Goal: Information Seeking & Learning: Find specific fact

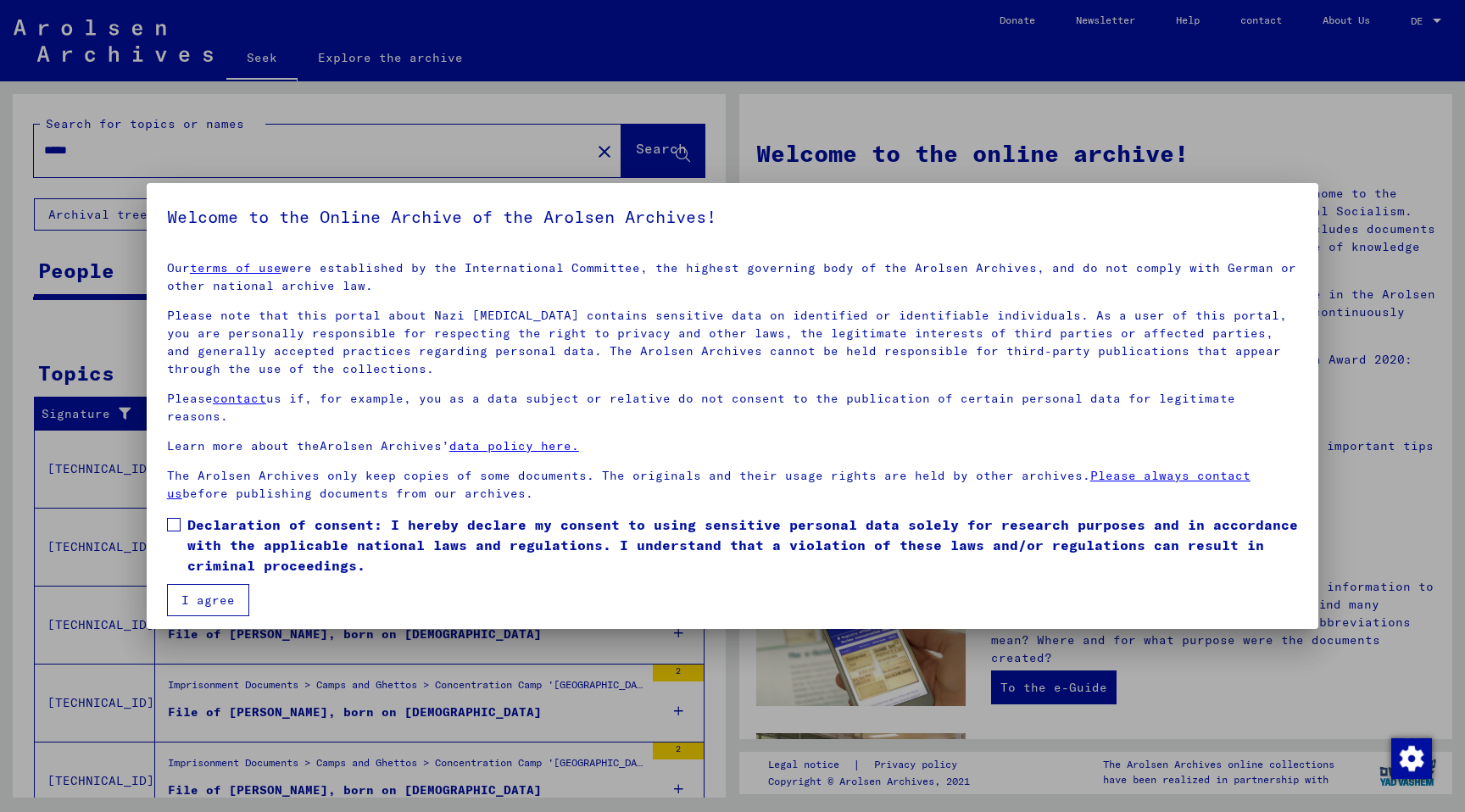
click at [182, 515] on label "Declaration of consent: I hereby declare my consent to using sensitive personal…" at bounding box center [732, 545] width 1131 height 61
click at [198, 584] on button "I agree" at bounding box center [208, 600] width 83 height 32
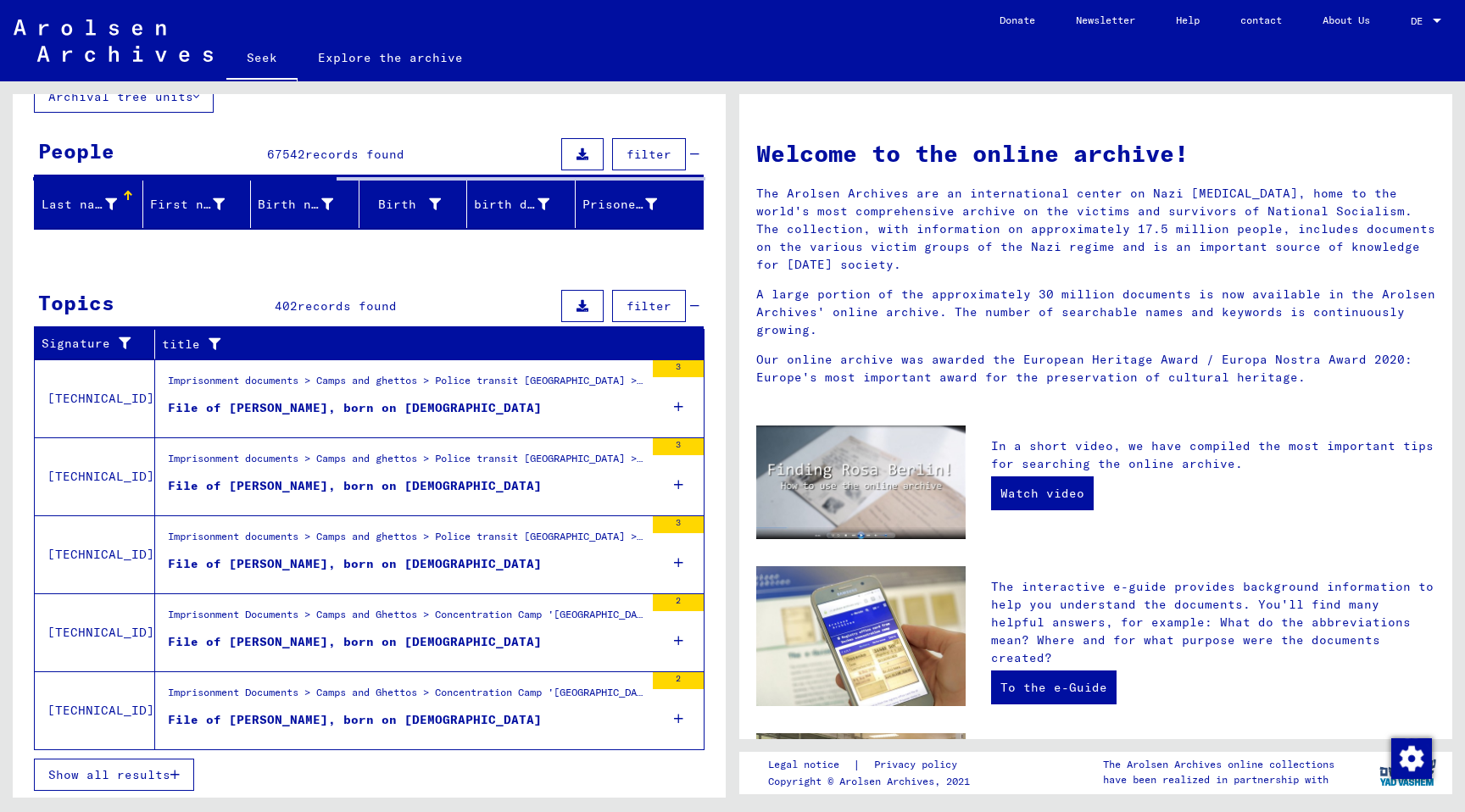
scroll to position [119, 0]
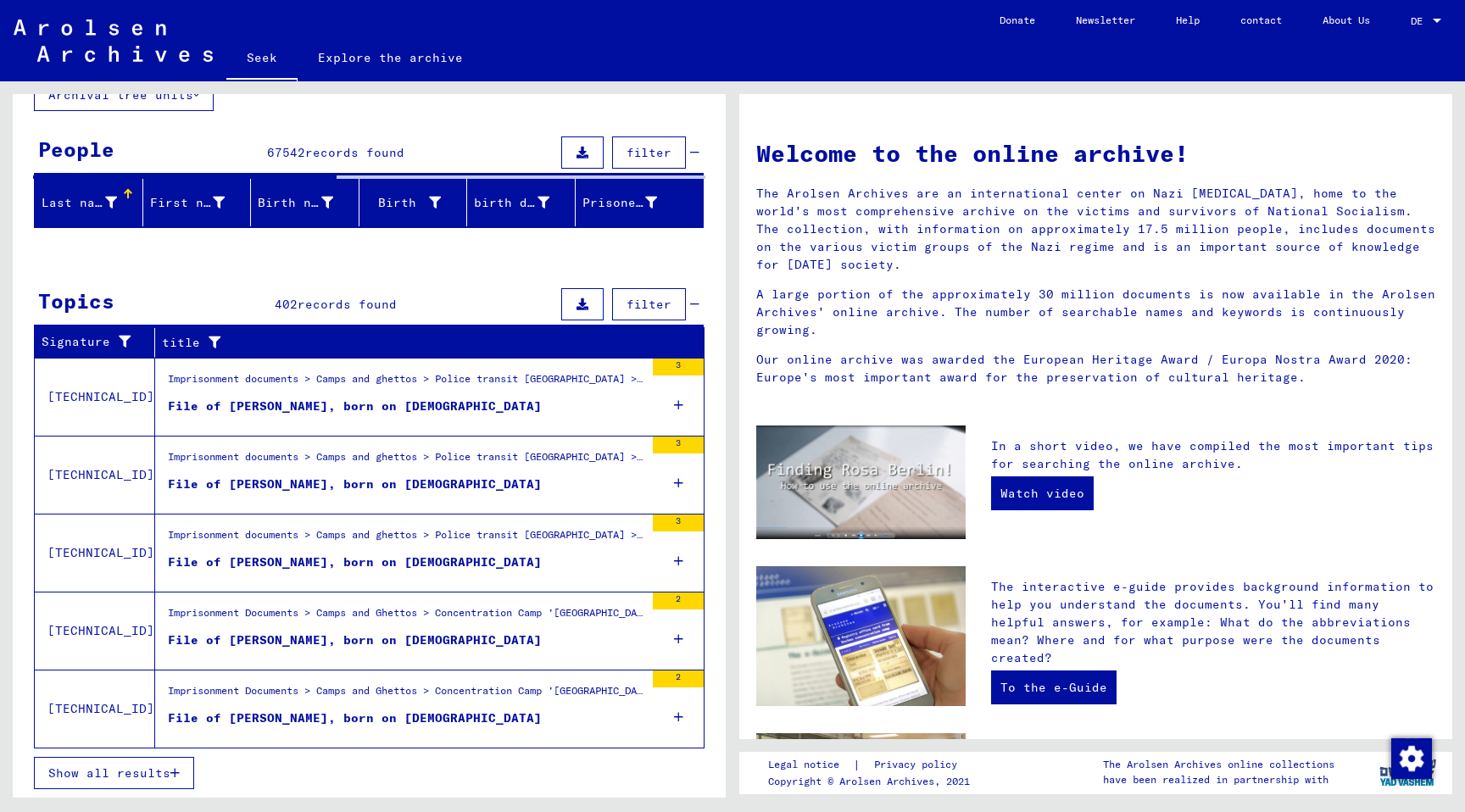
click at [108, 775] on font "Show all results" at bounding box center [110, 773] width 122 height 15
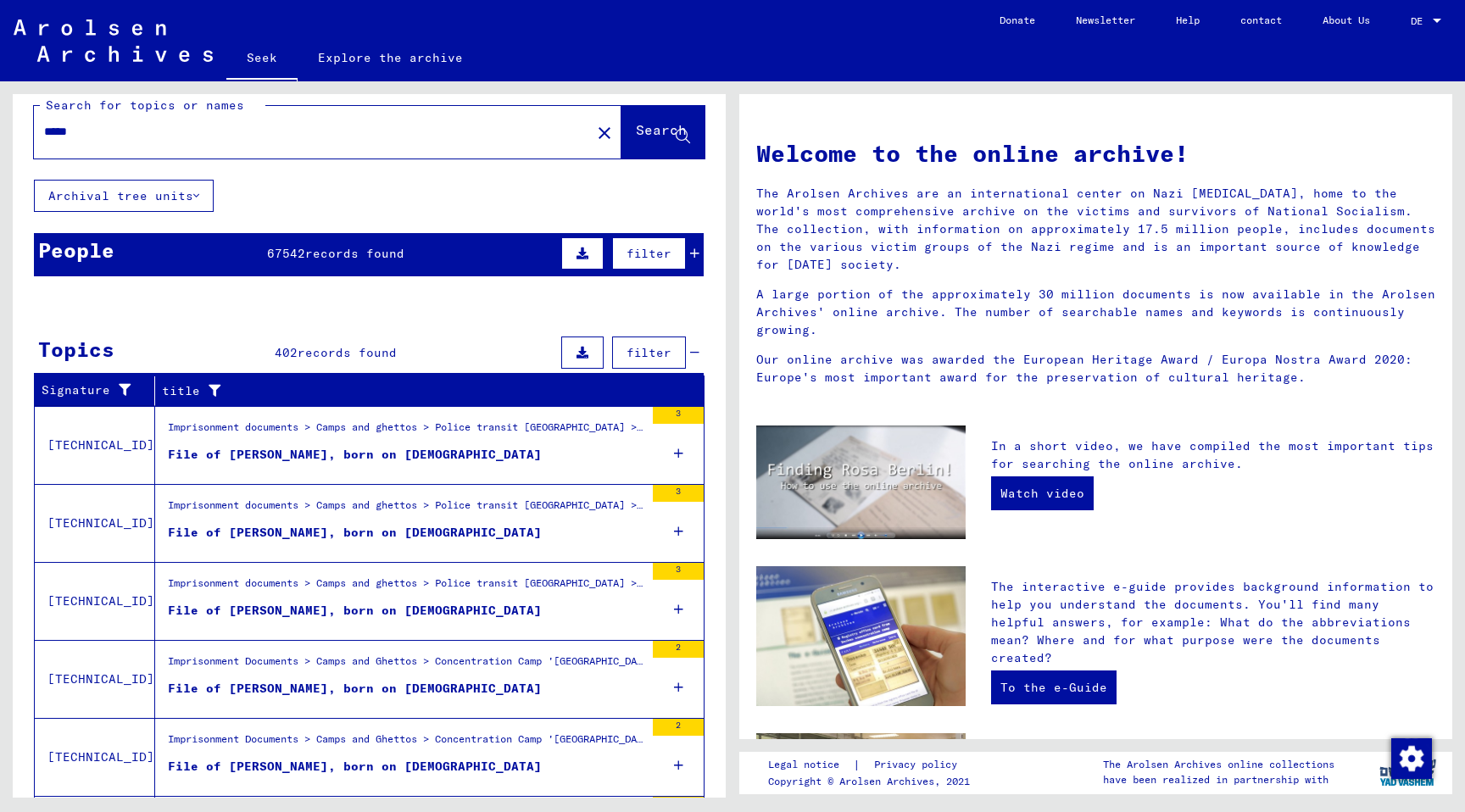
scroll to position [0, 0]
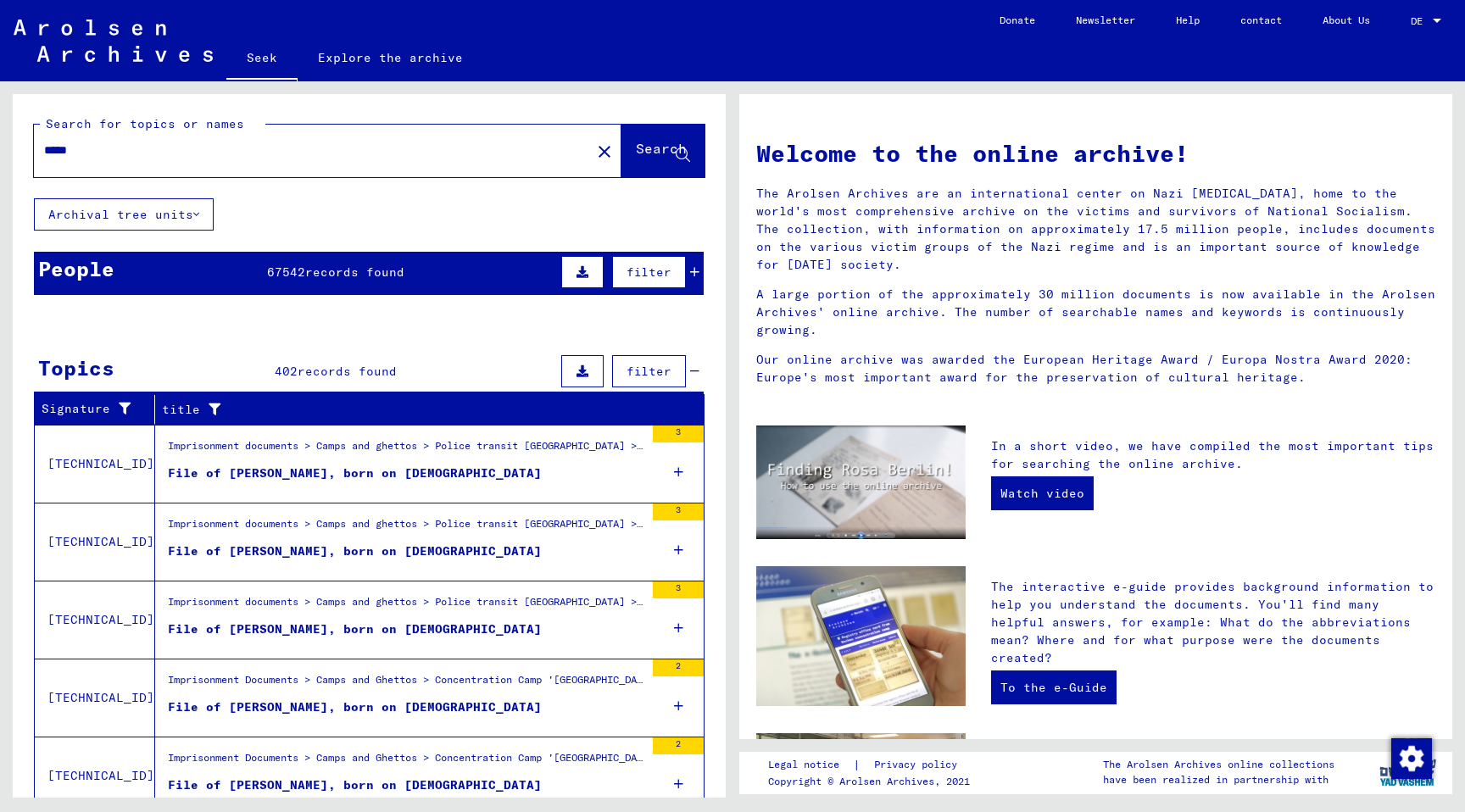
click at [239, 159] on div "*****" at bounding box center [302, 150] width 536 height 38
click at [107, 148] on input "*****" at bounding box center [307, 150] width 526 height 18
type input "**********"
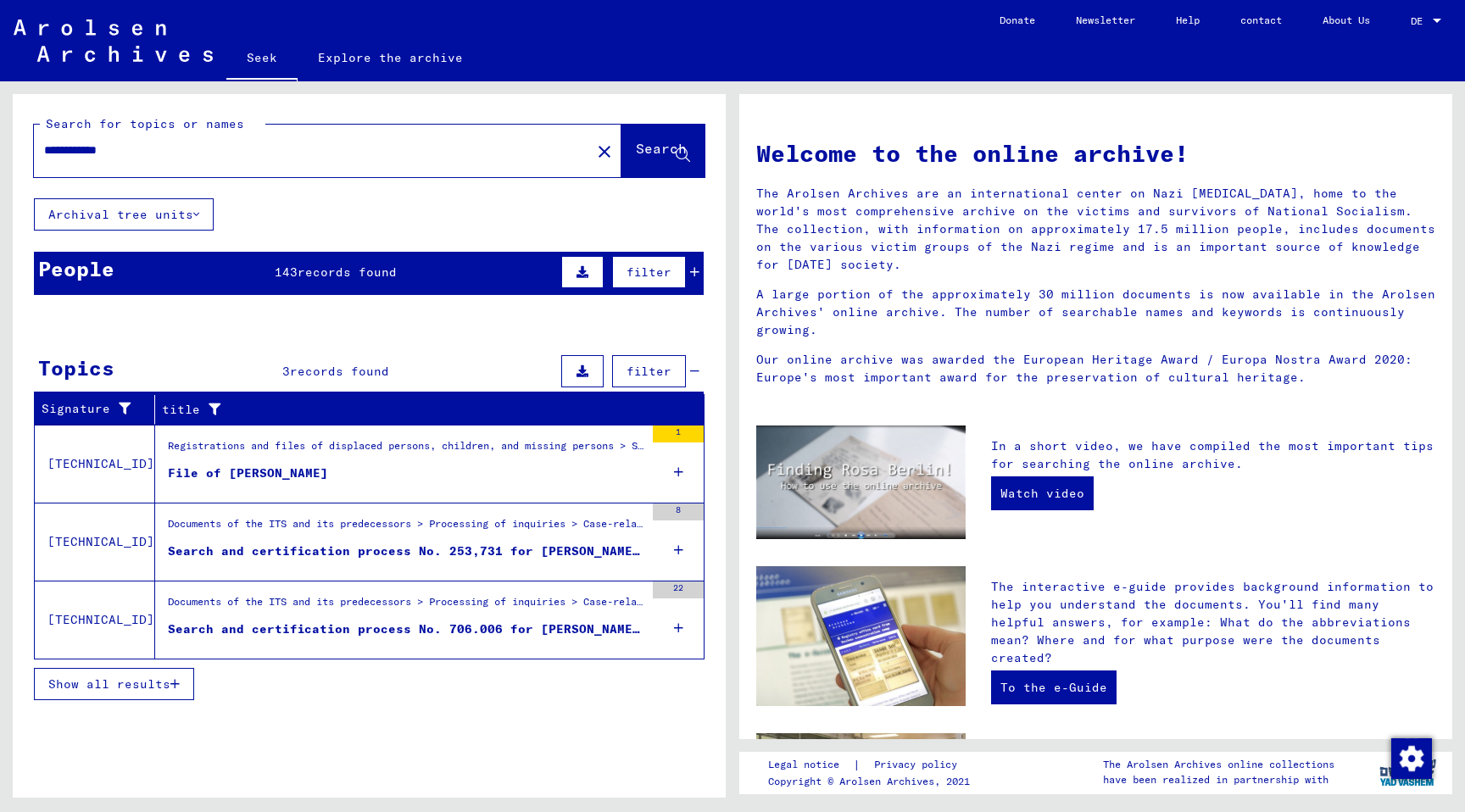
click at [410, 458] on div "Registrations and files of displaced persons, children, and missing persons > S…" at bounding box center [406, 449] width 476 height 23
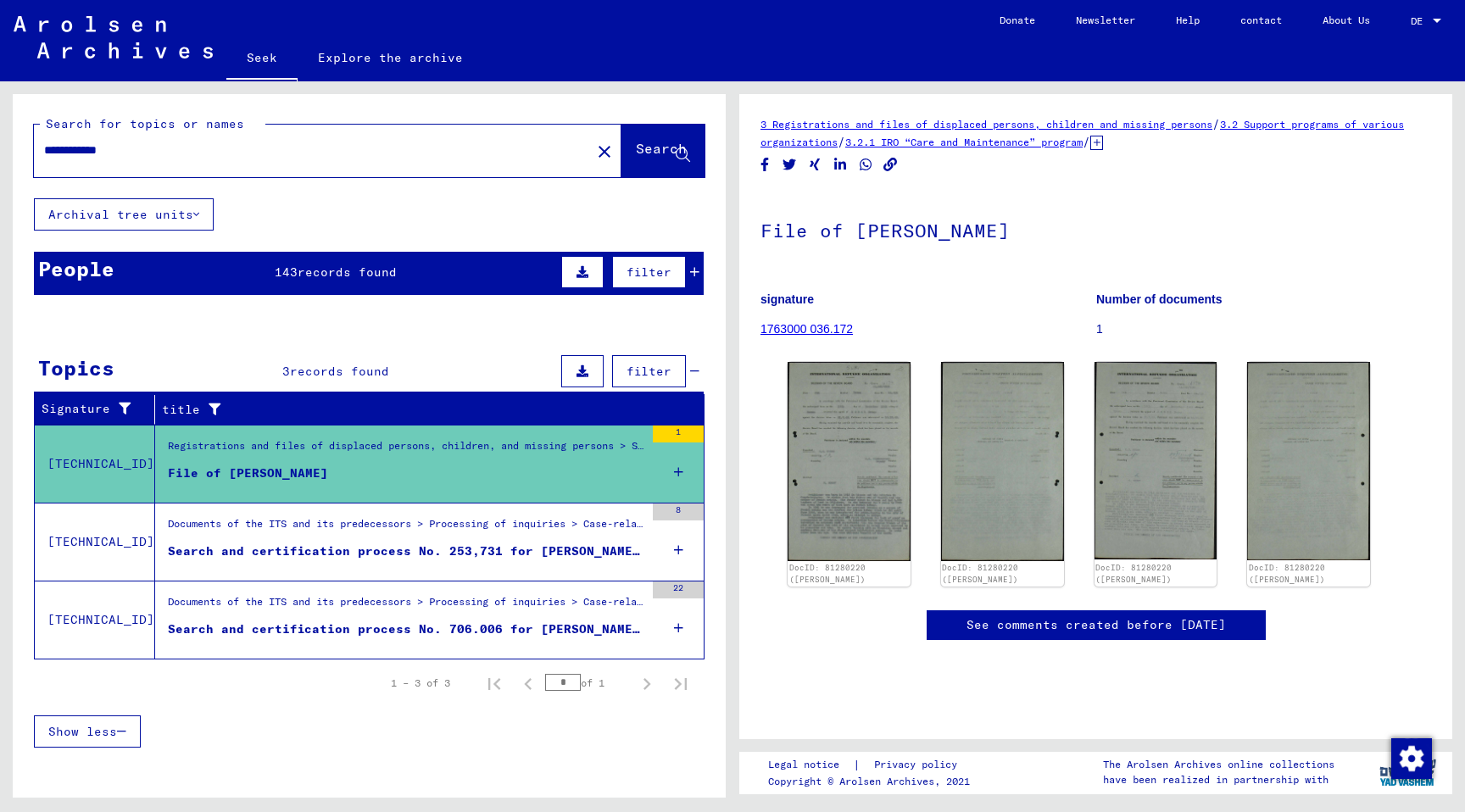
scroll to position [124, 0]
click at [840, 356] on img at bounding box center [848, 460] width 128 height 208
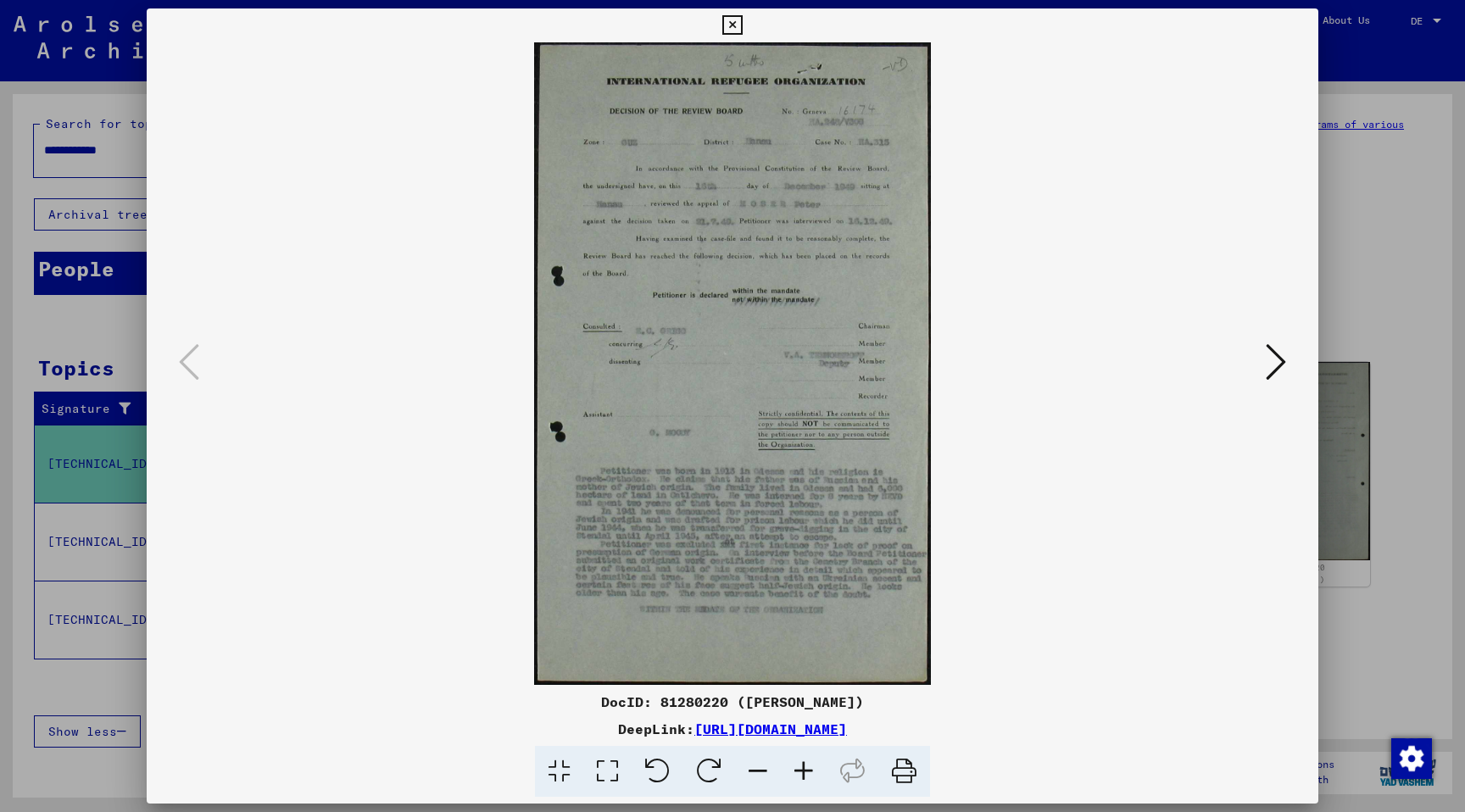
click at [1266, 382] on icon at bounding box center [1276, 361] width 21 height 40
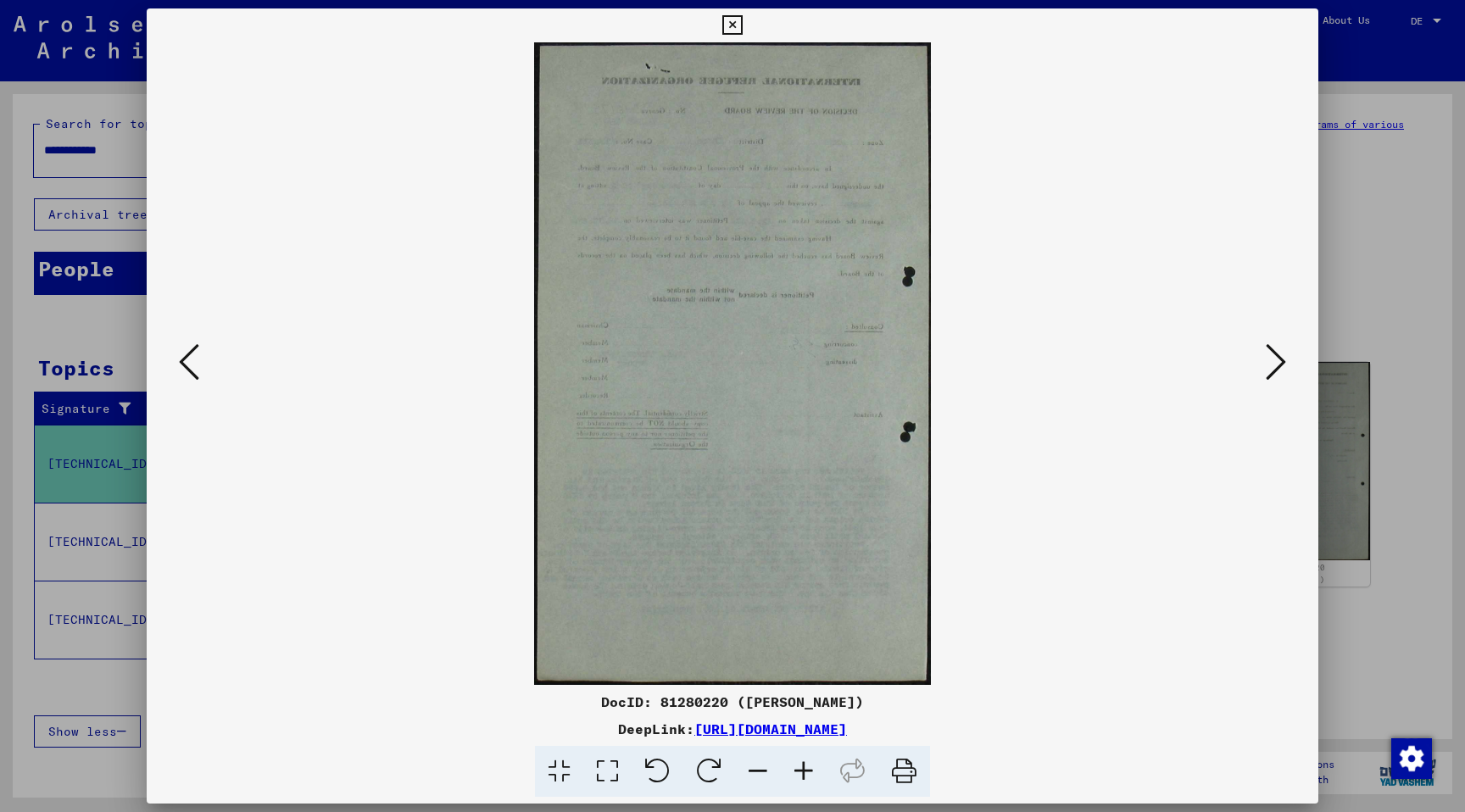
click at [1266, 382] on icon at bounding box center [1276, 361] width 21 height 40
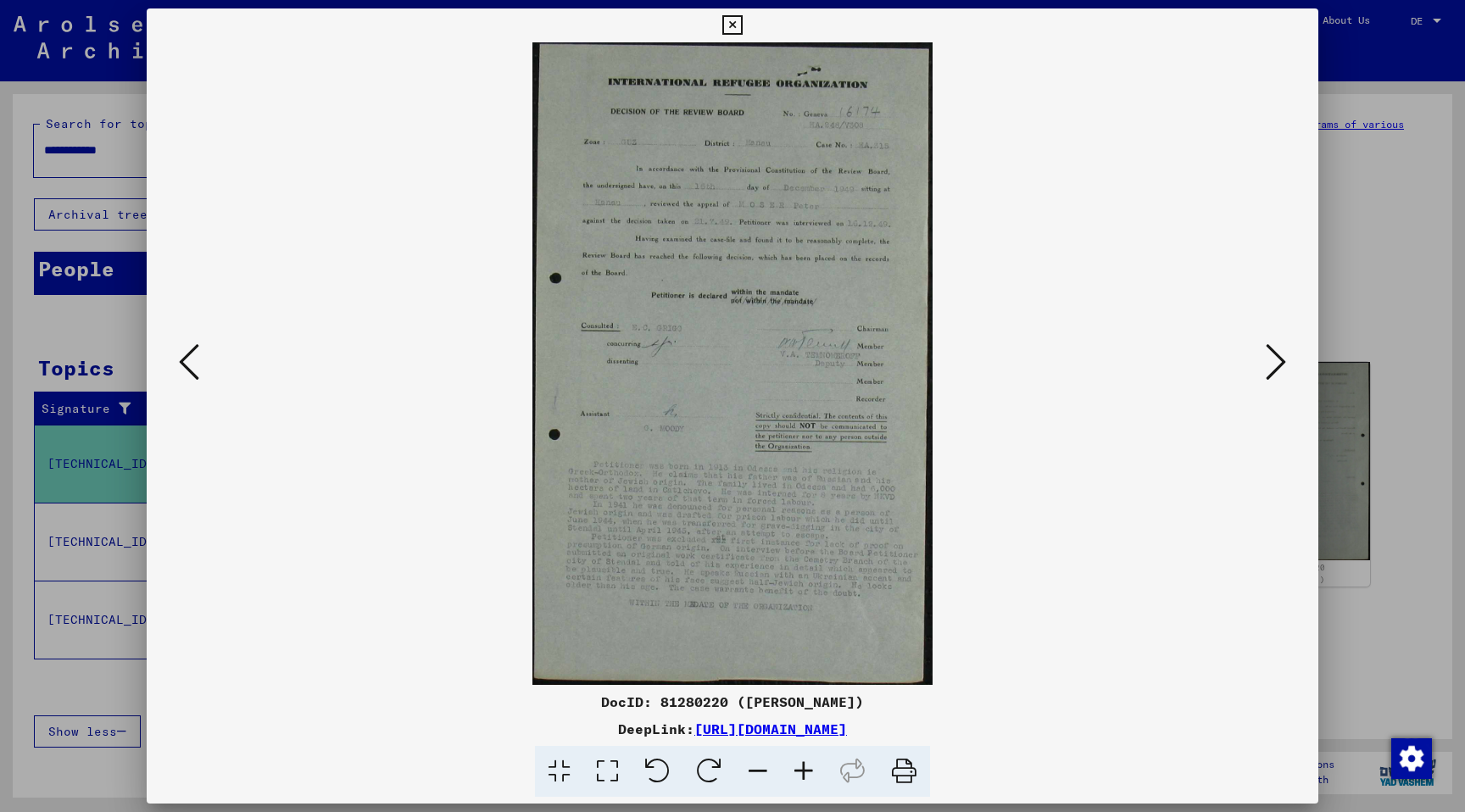
click at [1266, 382] on icon at bounding box center [1276, 361] width 21 height 40
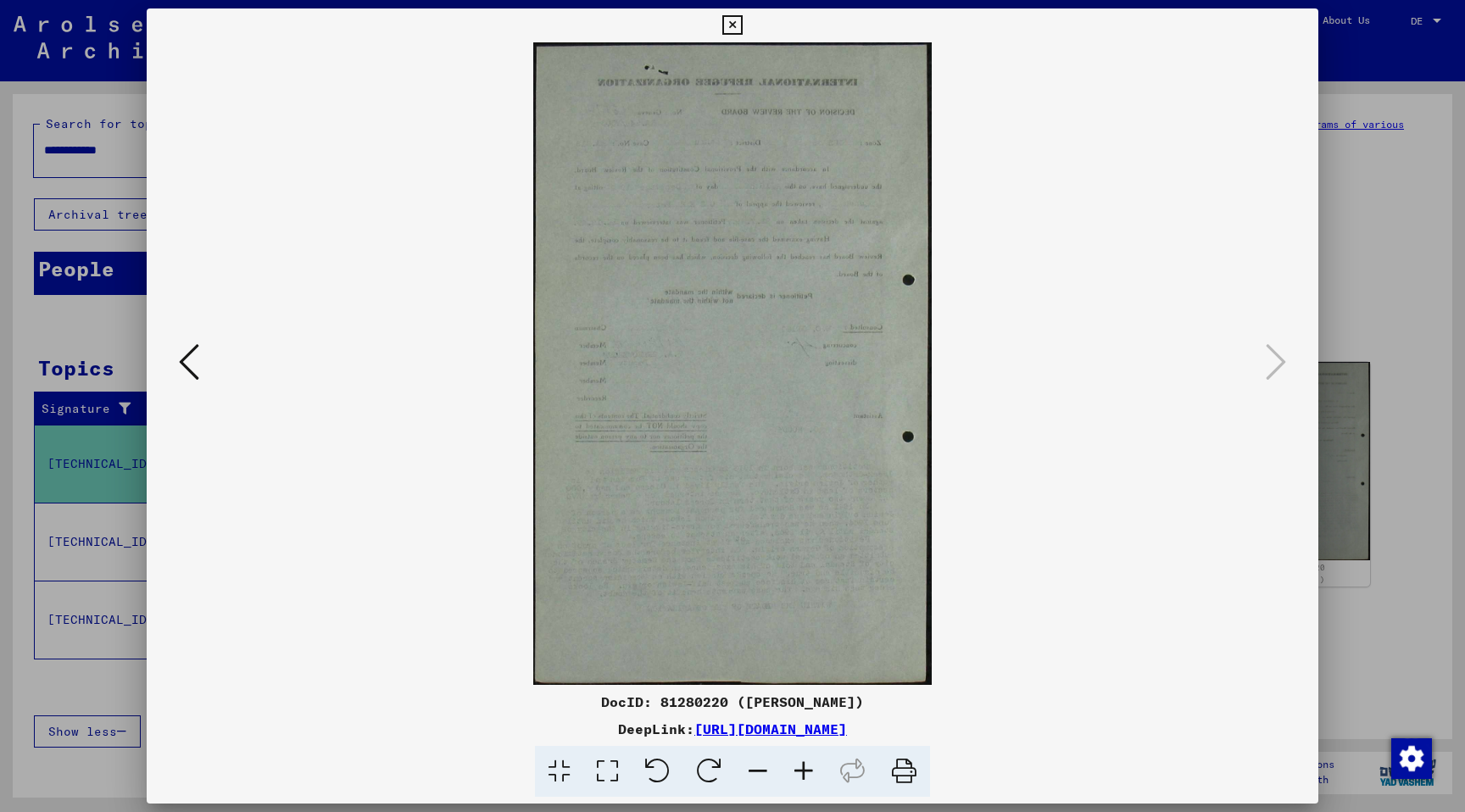
click at [1376, 117] on div at bounding box center [732, 406] width 1465 height 812
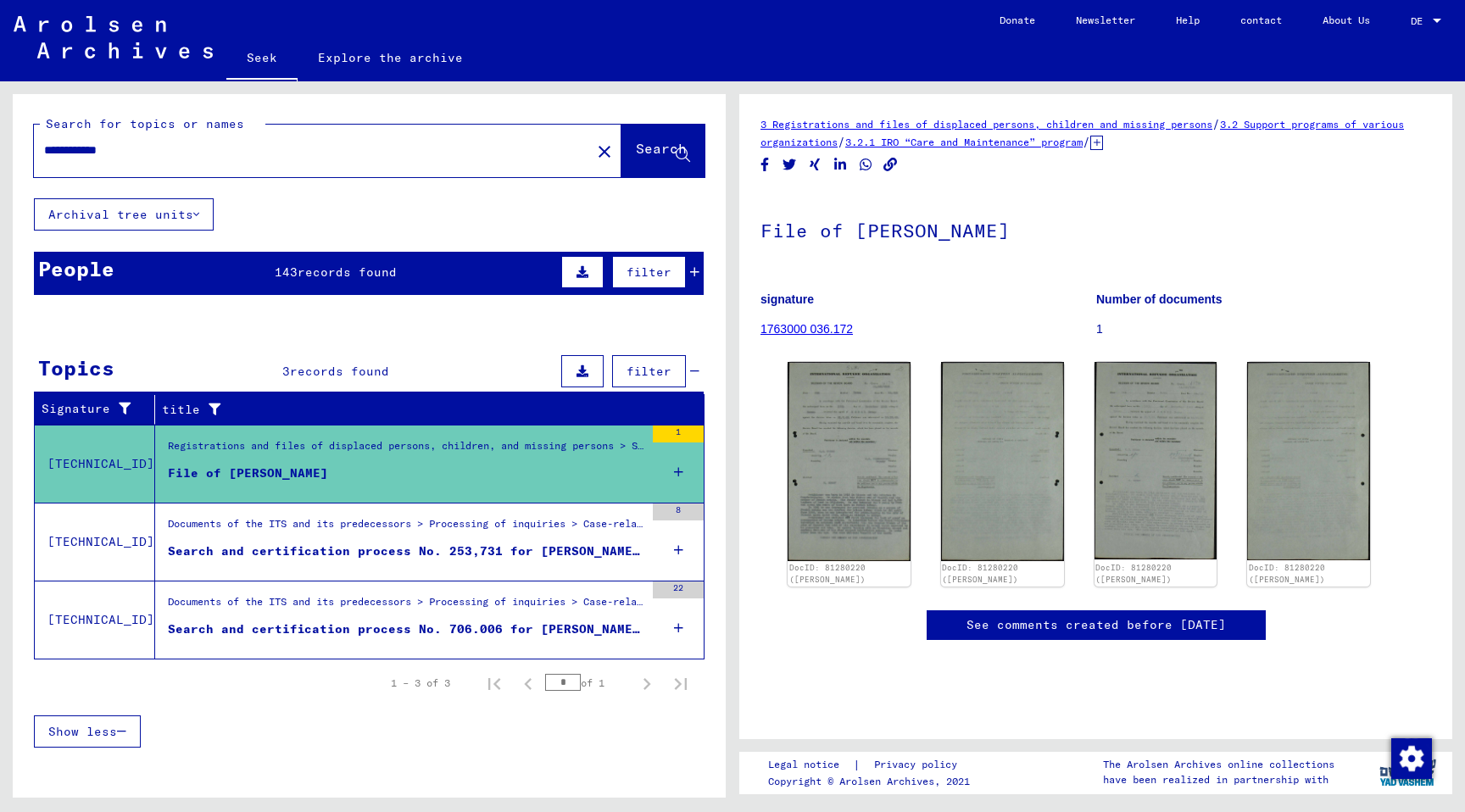
click at [395, 554] on font "Search and certification process No. 253,731 for [PERSON_NAME] born [DEMOGRAPHI…" at bounding box center [495, 550] width 656 height 15
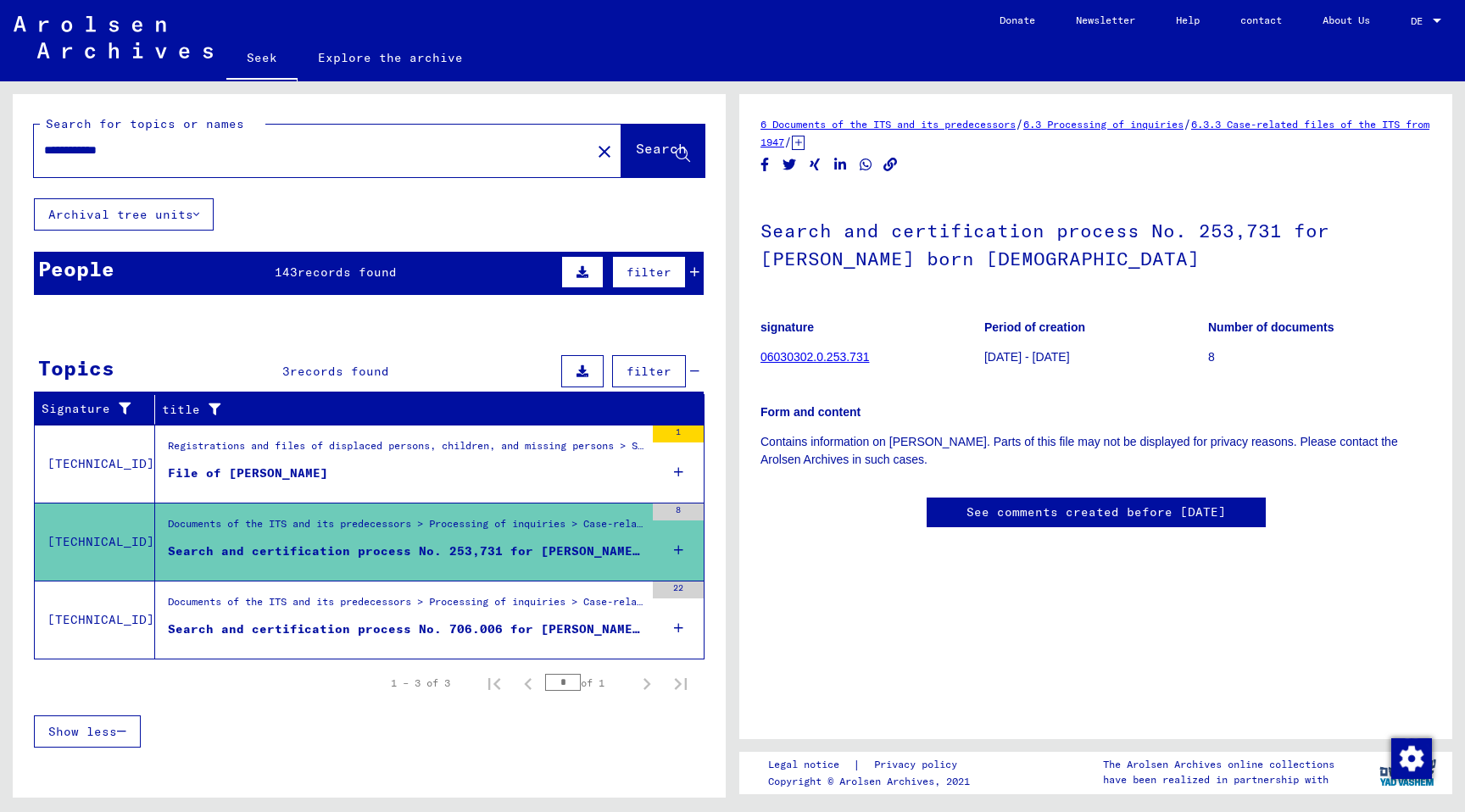
click at [851, 356] on font "06030302.0.253.731" at bounding box center [815, 356] width 109 height 13
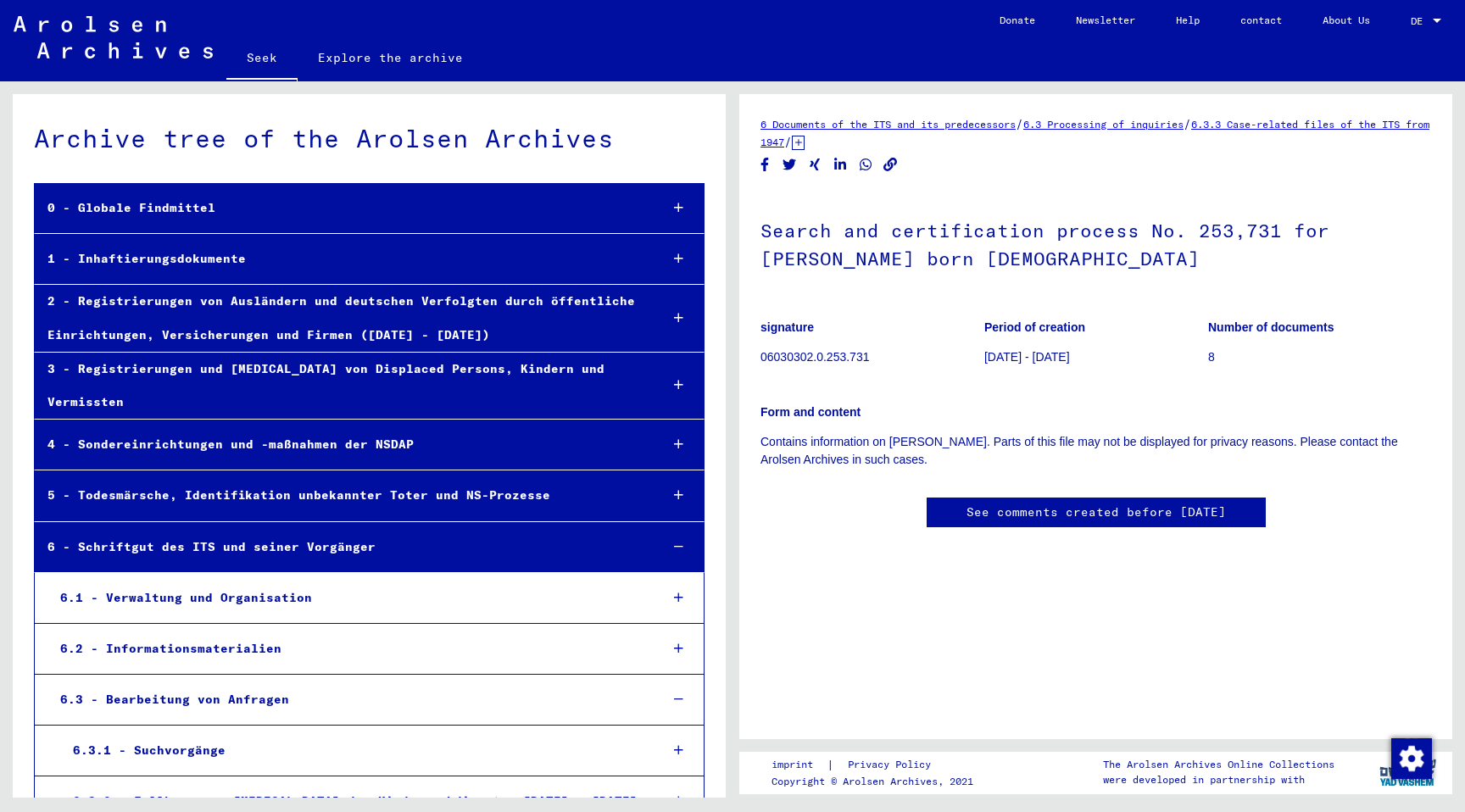
scroll to position [19888, 0]
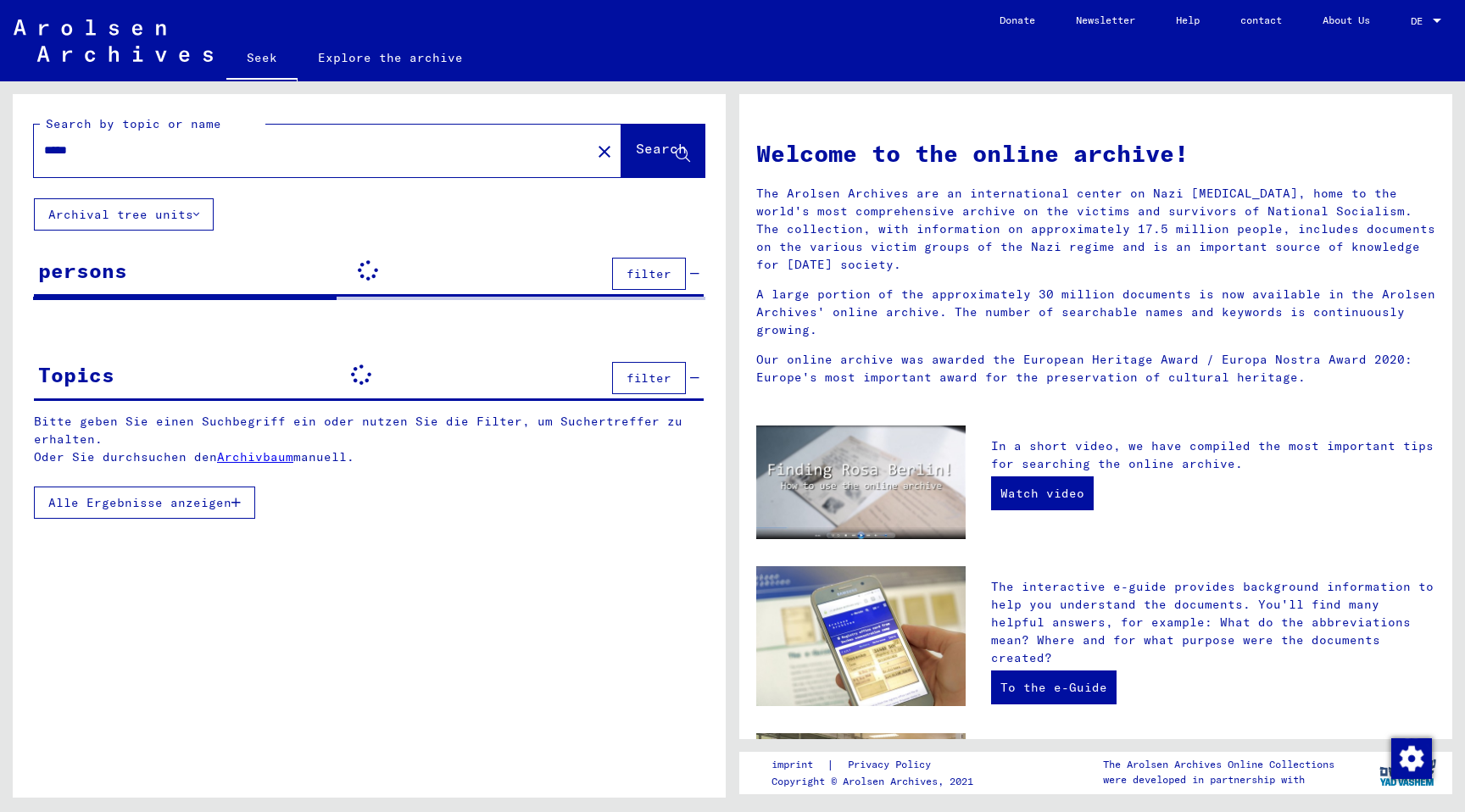
click at [150, 155] on input "*****" at bounding box center [307, 150] width 526 height 18
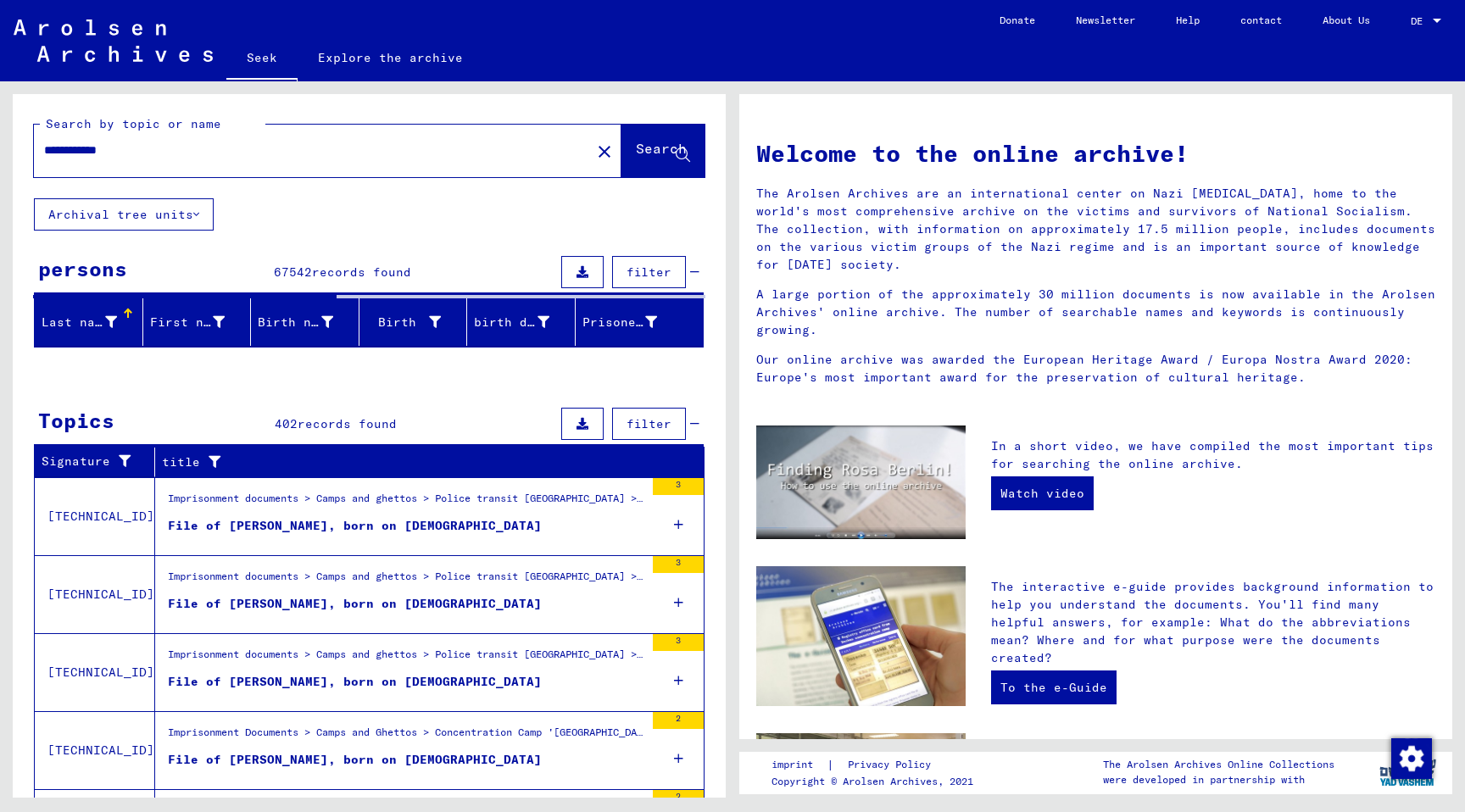
type input "**********"
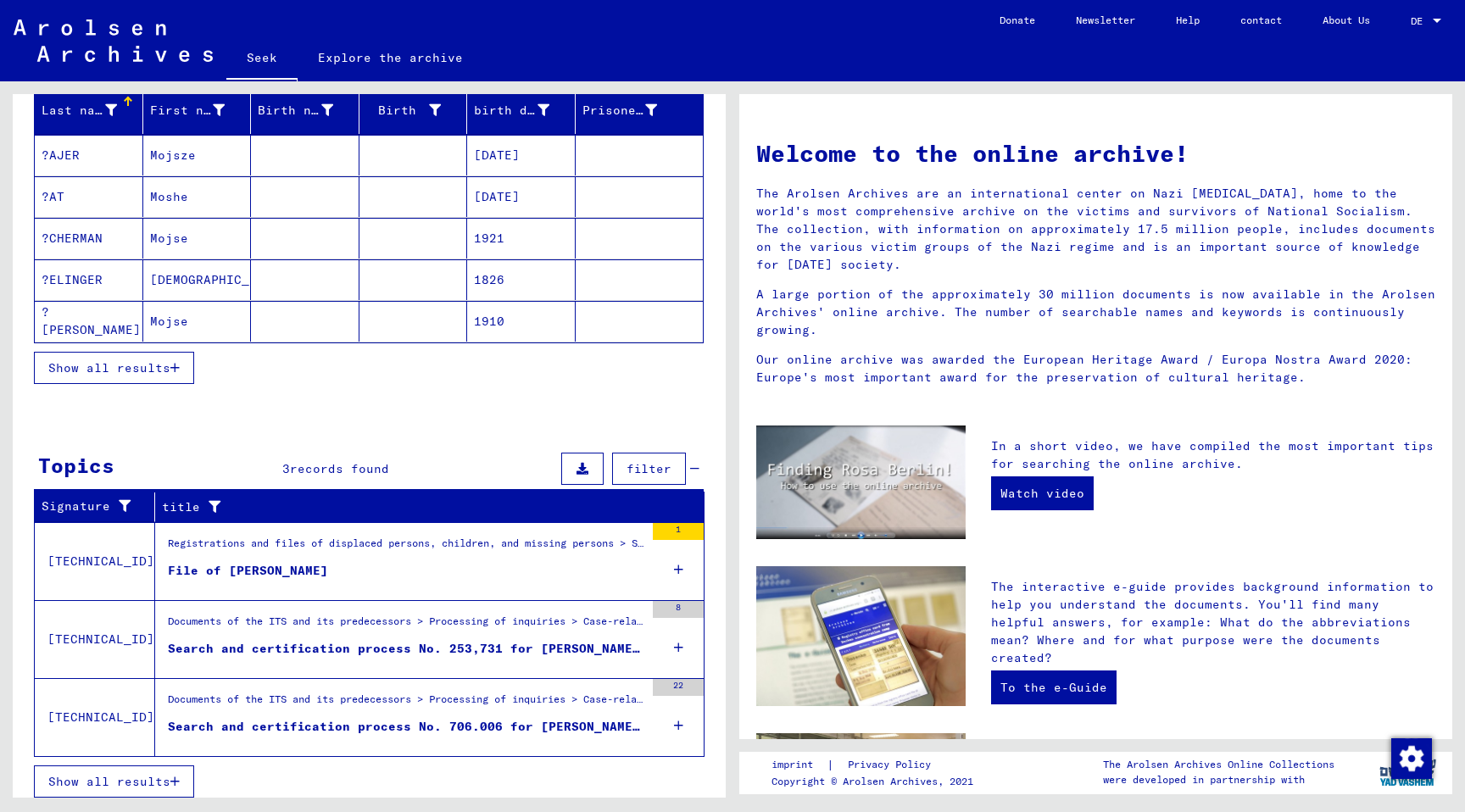
scroll to position [217, 0]
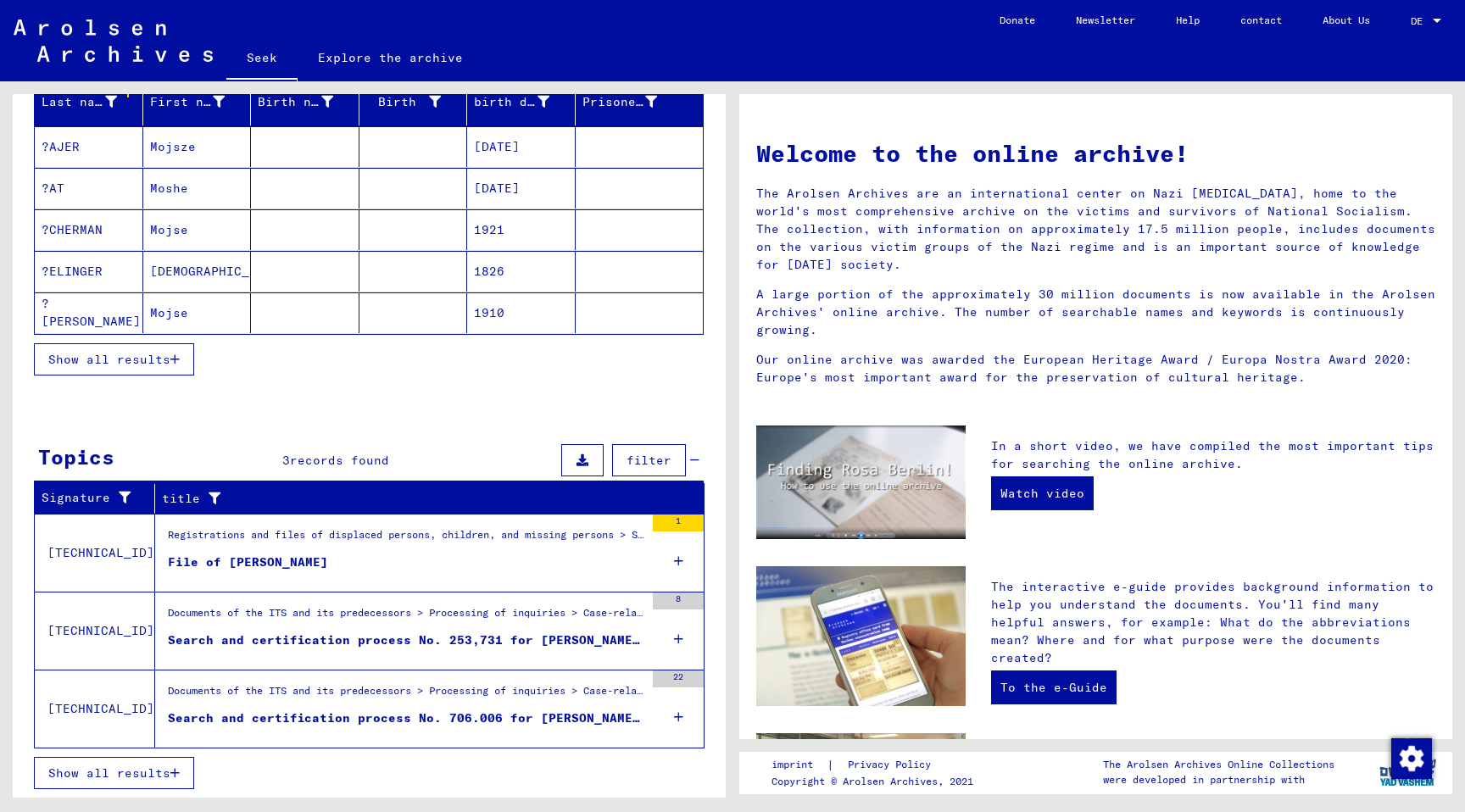
click at [361, 695] on font "Documents of the ITS and its predecessors > Processing of inquiries > Case-rela…" at bounding box center [1045, 690] width 1754 height 13
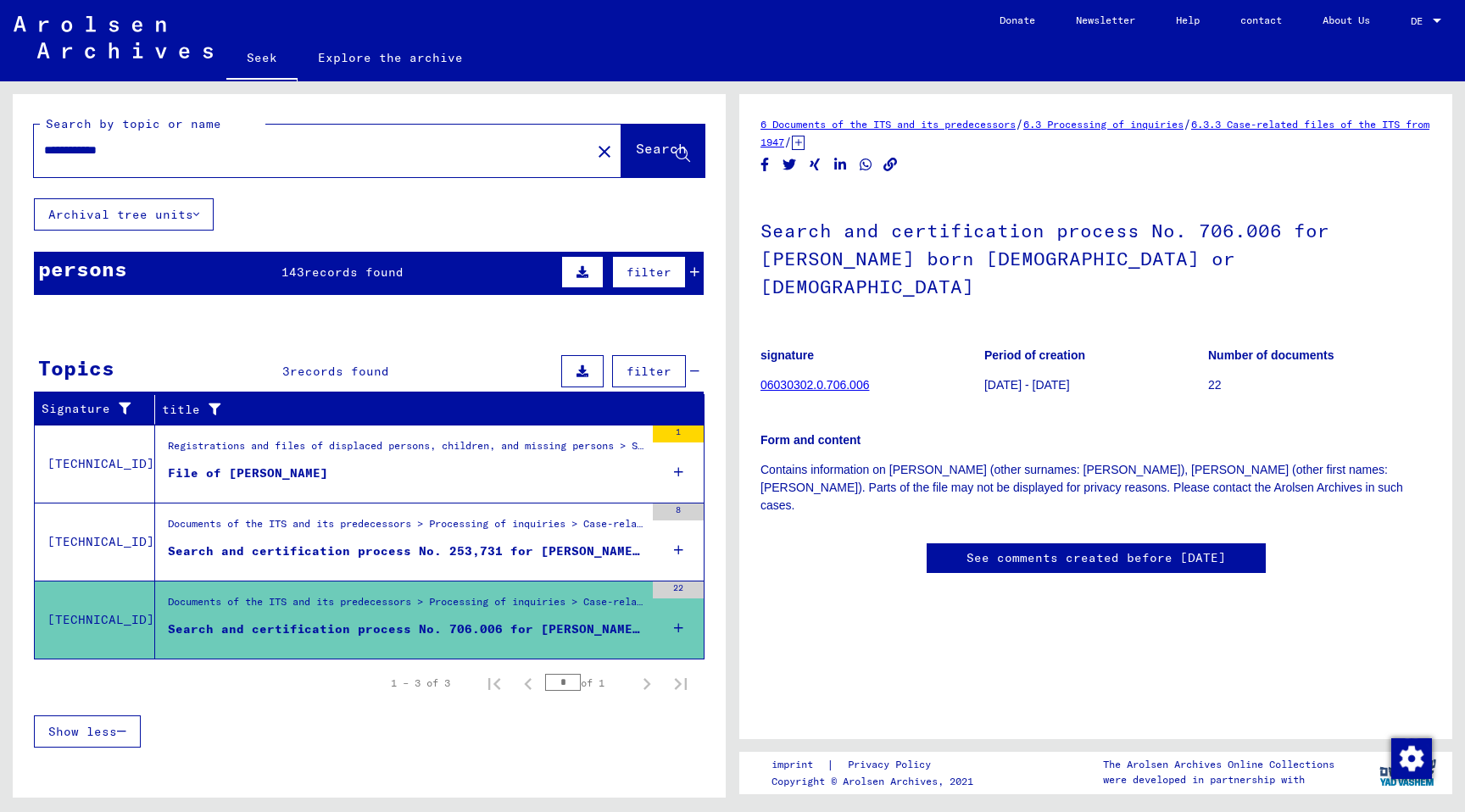
click at [357, 449] on font "Registrations and files of displaced persons, children, and missing persons > S…" at bounding box center [1171, 445] width 2007 height 13
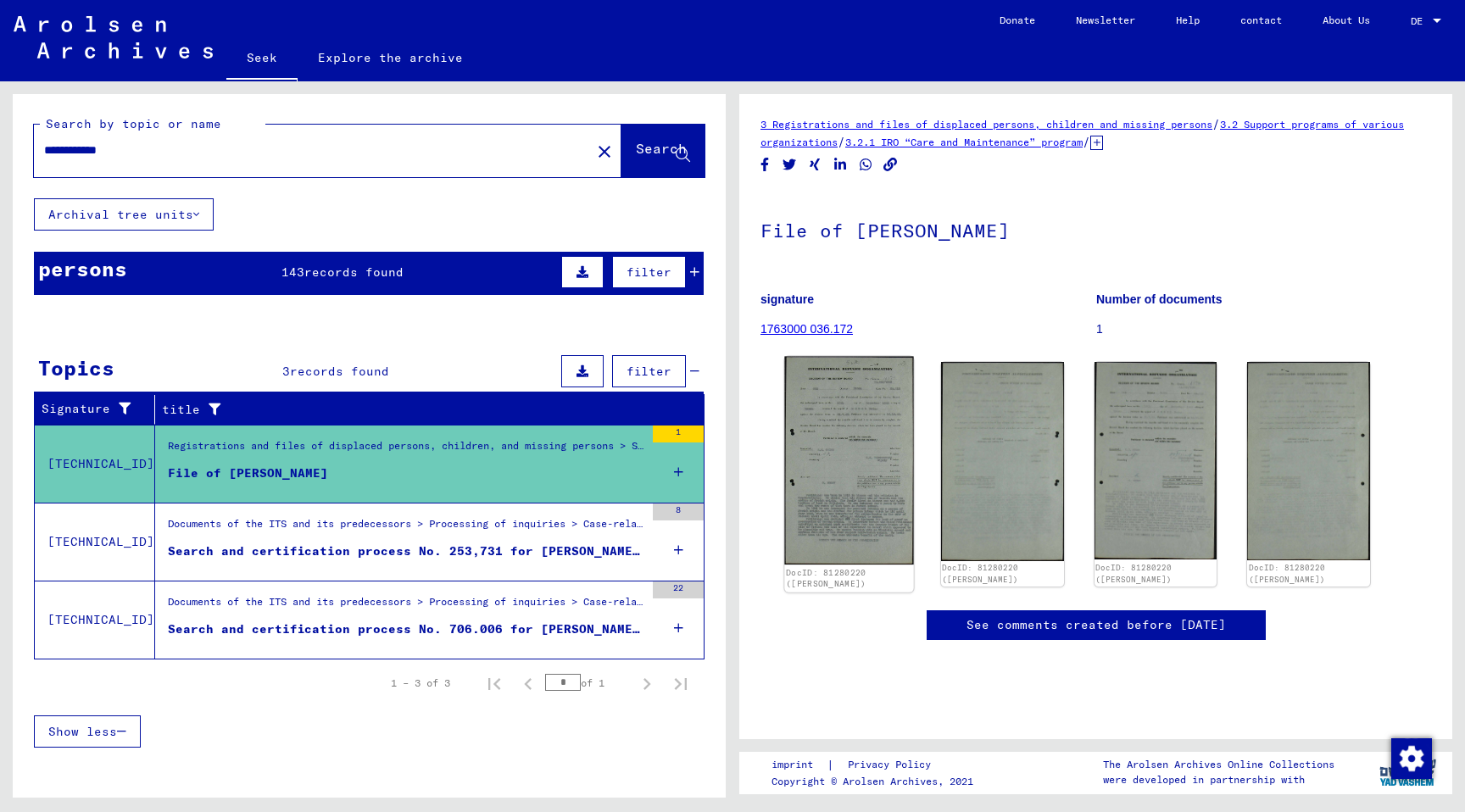
click at [858, 477] on img at bounding box center [848, 460] width 128 height 208
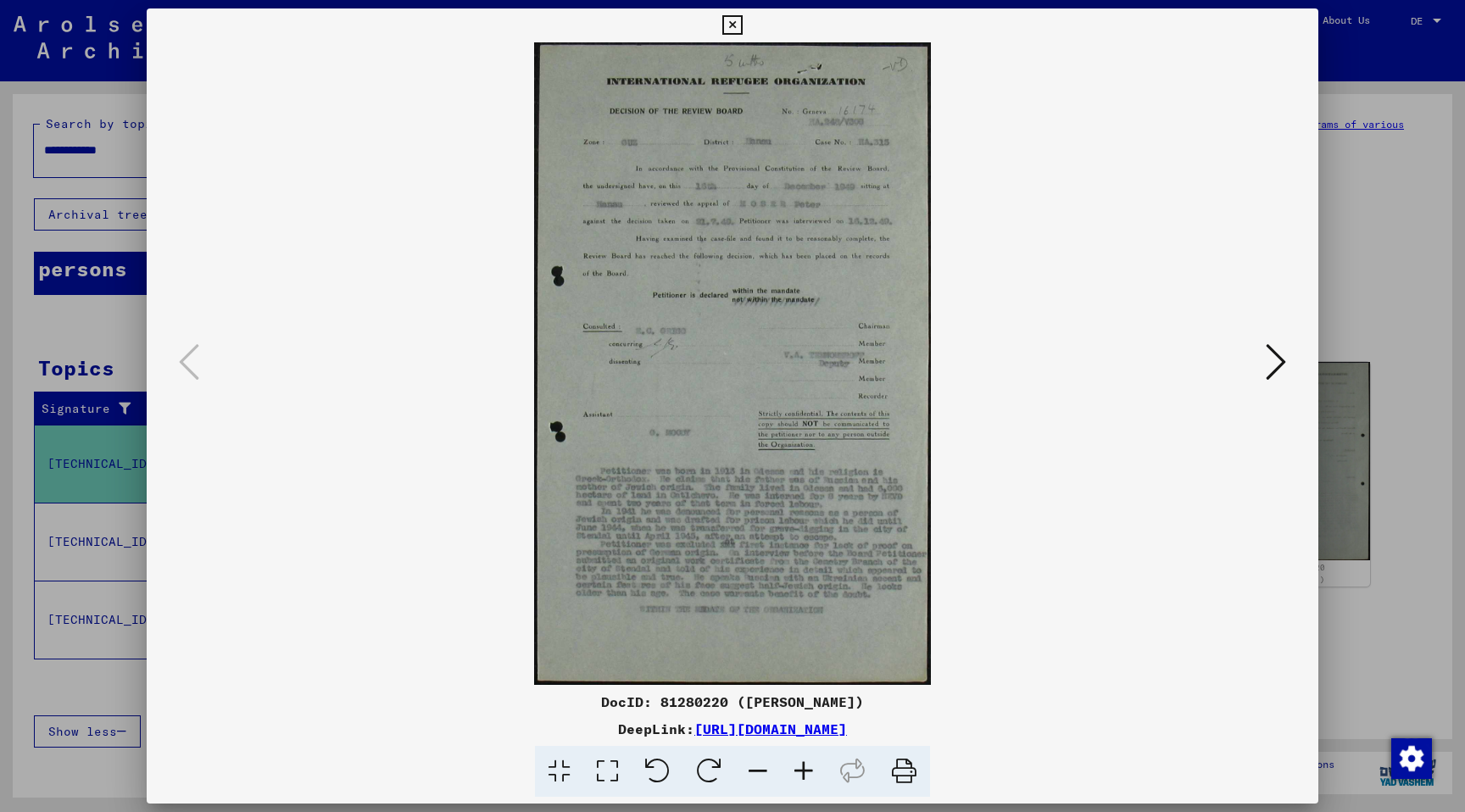
click at [1285, 368] on icon at bounding box center [1276, 361] width 21 height 40
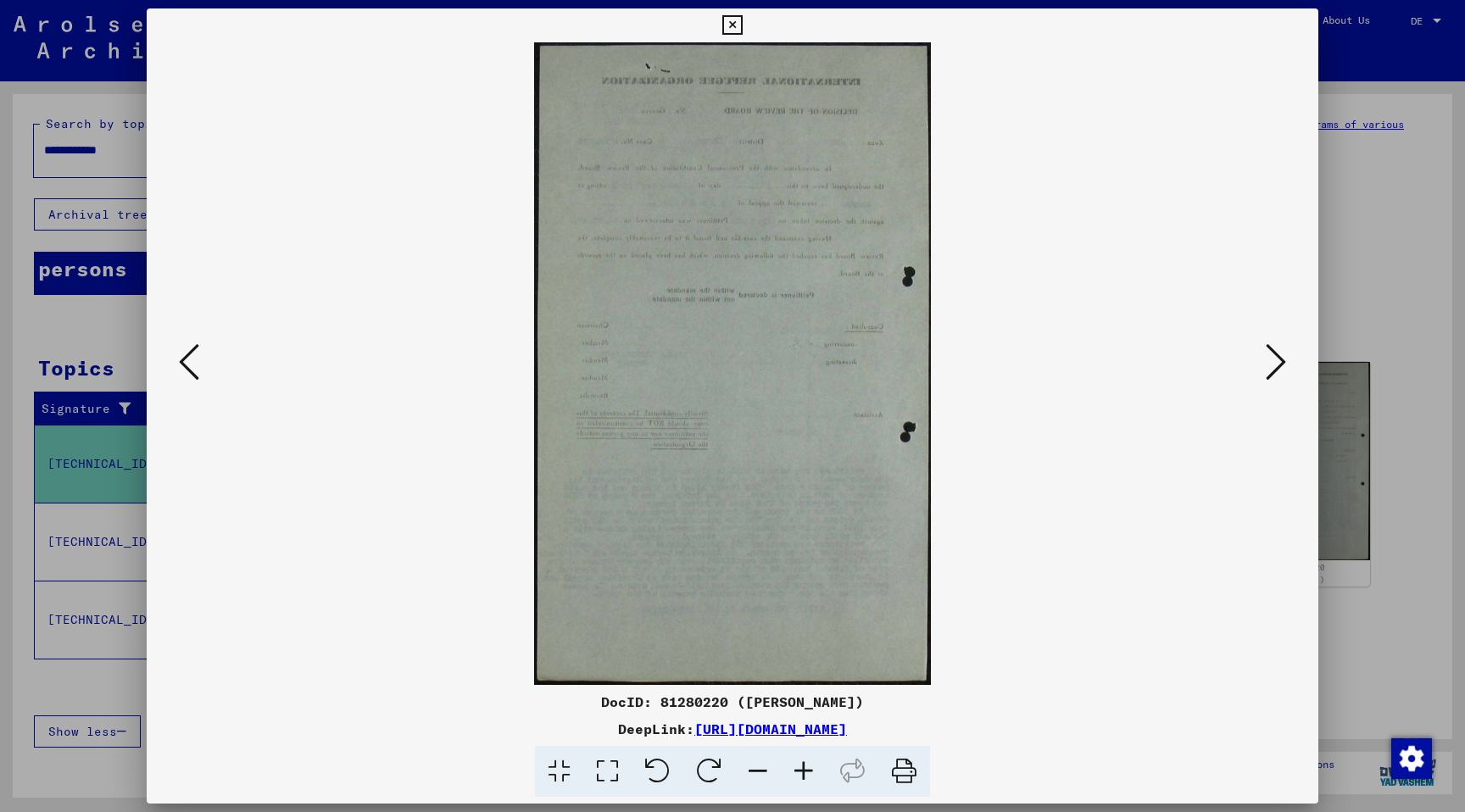
click at [1269, 362] on icon at bounding box center [1276, 361] width 21 height 40
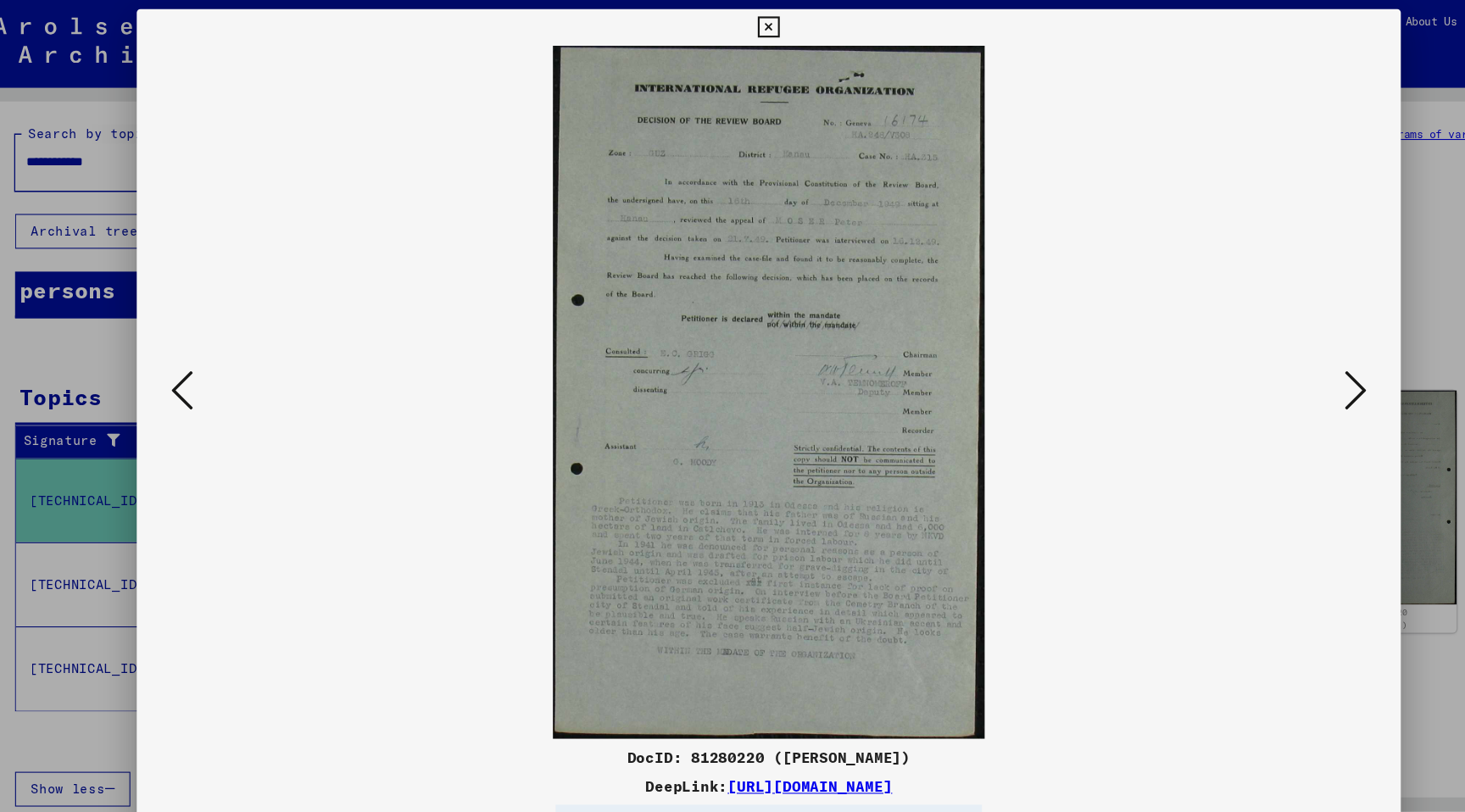
click at [1268, 343] on icon at bounding box center [1276, 361] width 21 height 40
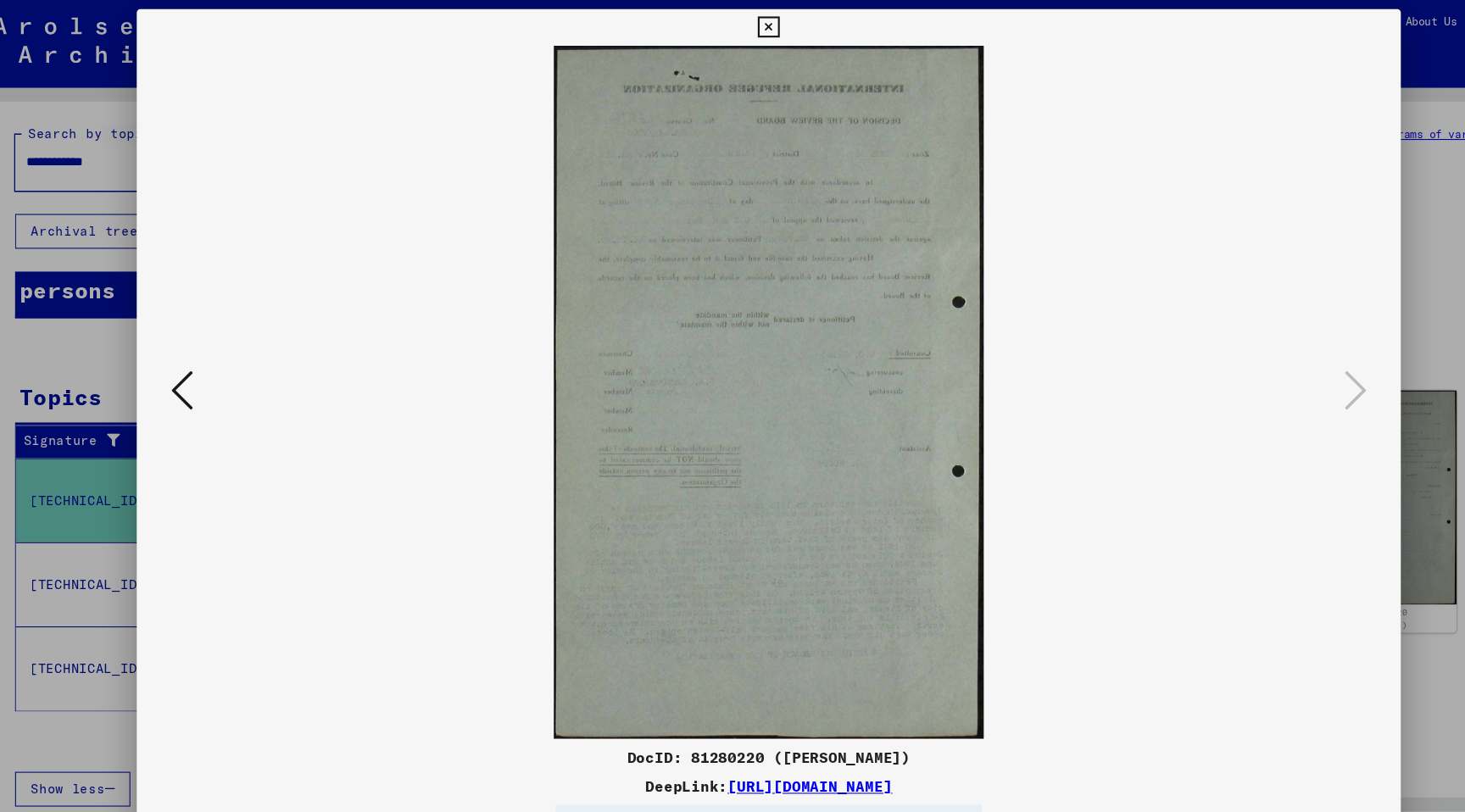
click at [1259, 365] on img at bounding box center [732, 363] width 1056 height 642
click at [1330, 70] on div at bounding box center [732, 406] width 1465 height 812
